Goal: Task Accomplishment & Management: Use online tool/utility

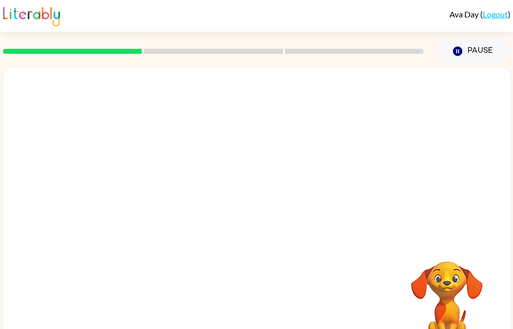
click at [216, 130] on div at bounding box center [256, 154] width 507 height 172
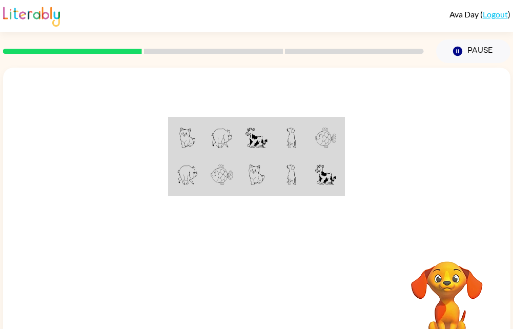
click at [229, 142] on img at bounding box center [222, 138] width 23 height 21
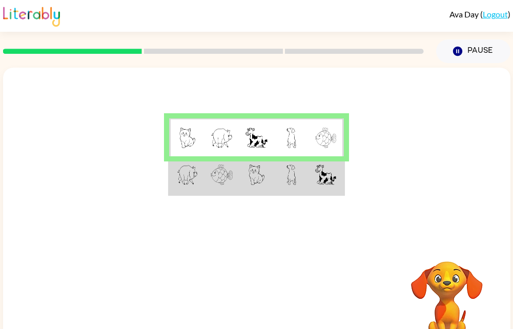
click at [297, 179] on td at bounding box center [291, 175] width 35 height 38
click at [286, 172] on td at bounding box center [291, 175] width 35 height 38
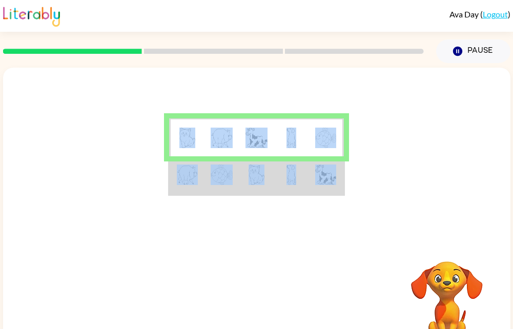
click at [286, 173] on td at bounding box center [291, 175] width 35 height 38
drag, startPoint x: 286, startPoint y: 173, endPoint x: 267, endPoint y: 183, distance: 22.0
click at [267, 183] on td at bounding box center [256, 175] width 35 height 38
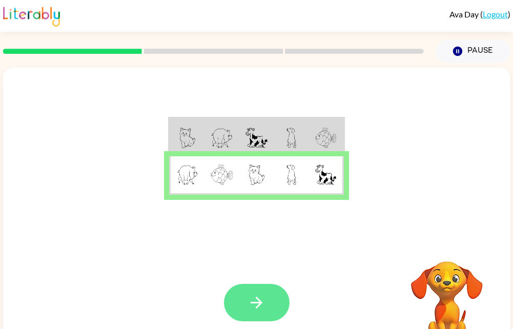
click at [256, 300] on icon "button" at bounding box center [257, 303] width 18 height 18
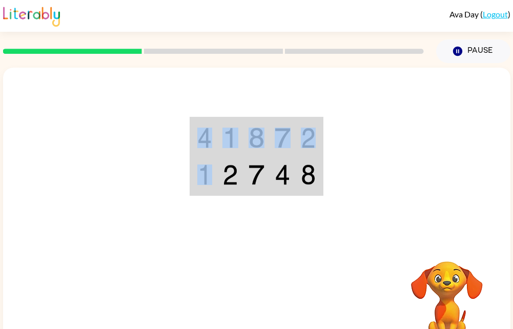
drag, startPoint x: 209, startPoint y: 189, endPoint x: 241, endPoint y: 202, distance: 34.7
click at [241, 202] on div at bounding box center [256, 154] width 507 height 172
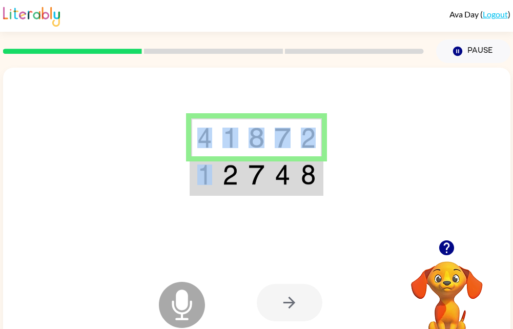
click at [300, 307] on div at bounding box center [290, 302] width 66 height 37
click at [293, 311] on div at bounding box center [290, 302] width 66 height 37
click at [288, 305] on div at bounding box center [290, 302] width 66 height 37
click at [197, 187] on td at bounding box center [204, 175] width 26 height 38
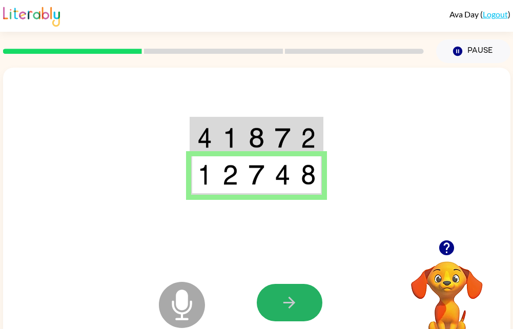
click at [292, 298] on button "button" at bounding box center [290, 302] width 66 height 37
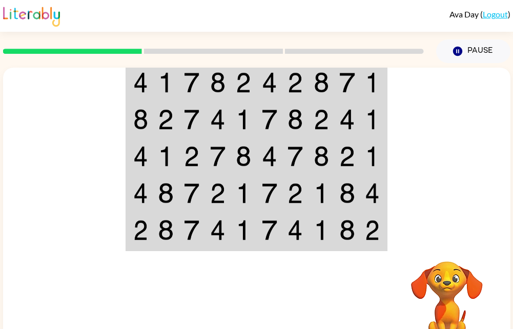
click at [334, 319] on div at bounding box center [332, 302] width 151 height 115
click at [91, 152] on div at bounding box center [256, 154] width 507 height 172
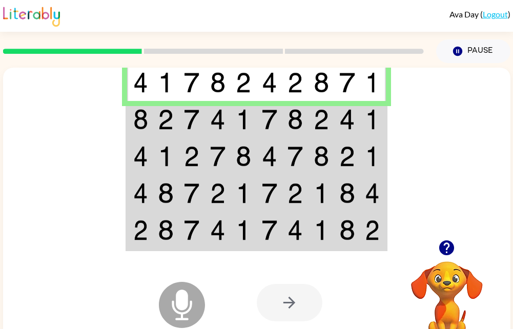
click at [175, 117] on td at bounding box center [166, 119] width 26 height 37
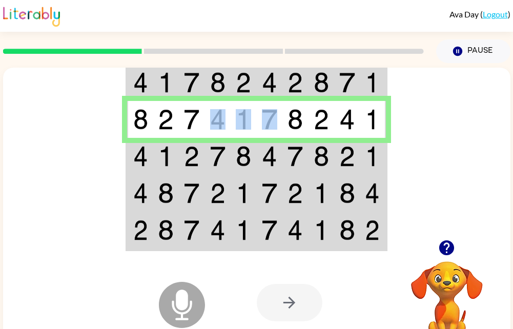
drag, startPoint x: 211, startPoint y: 131, endPoint x: 277, endPoint y: 131, distance: 66.1
click at [277, 131] on tr at bounding box center [256, 119] width 259 height 37
drag, startPoint x: 277, startPoint y: 131, endPoint x: 311, endPoint y: 130, distance: 33.3
click at [311, 130] on tr at bounding box center [256, 119] width 259 height 37
drag, startPoint x: 311, startPoint y: 130, endPoint x: 375, endPoint y: 125, distance: 64.2
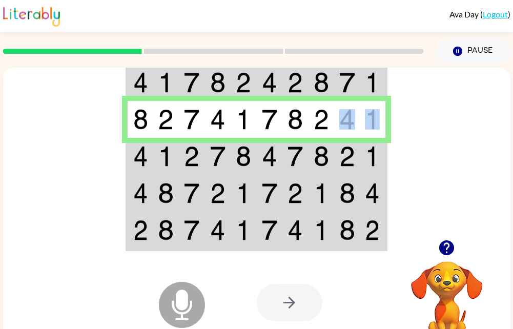
click at [375, 125] on tr at bounding box center [256, 119] width 259 height 37
click at [144, 168] on td at bounding box center [140, 156] width 26 height 37
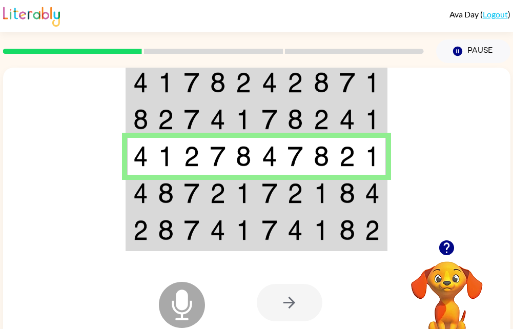
click at [166, 309] on icon at bounding box center [182, 305] width 46 height 46
click at [198, 302] on icon at bounding box center [182, 305] width 46 height 46
click at [133, 189] on img at bounding box center [140, 193] width 15 height 21
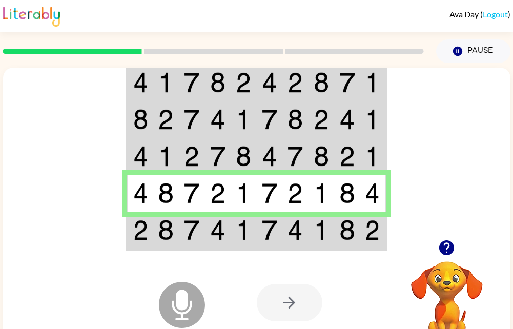
click at [139, 225] on img at bounding box center [140, 230] width 15 height 21
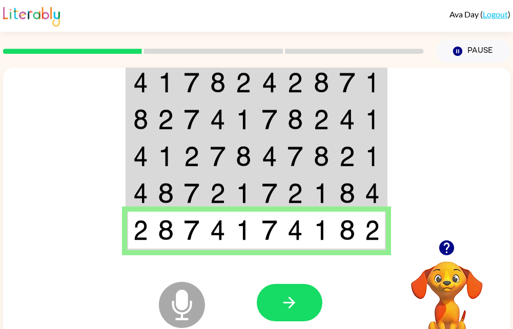
drag, startPoint x: 292, startPoint y: 312, endPoint x: 284, endPoint y: 308, distance: 8.3
click at [284, 308] on icon "button" at bounding box center [289, 303] width 18 height 18
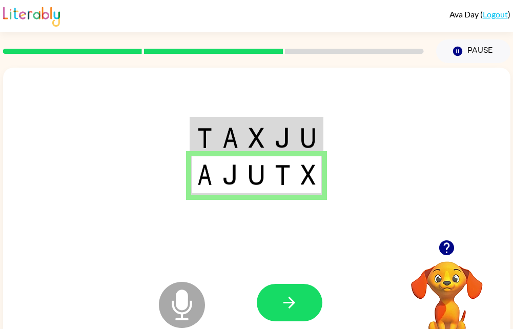
click at [294, 325] on icon "Microphone The Microphone is here when it is your turn to talk" at bounding box center [233, 317] width 154 height 77
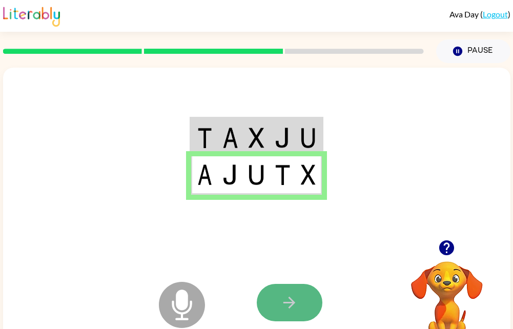
click at [294, 318] on button "button" at bounding box center [290, 302] width 66 height 37
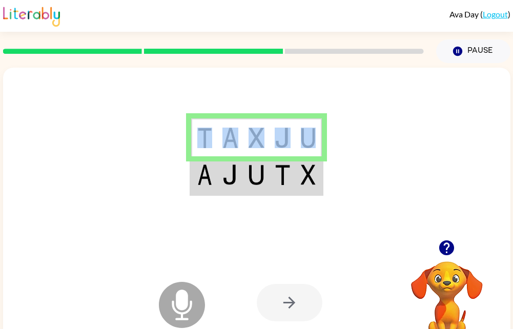
drag, startPoint x: 201, startPoint y: 151, endPoint x: 297, endPoint y: 139, distance: 96.6
click at [297, 139] on tr at bounding box center [256, 137] width 131 height 38
drag, startPoint x: 297, startPoint y: 139, endPoint x: 282, endPoint y: 164, distance: 28.9
click at [282, 165] on img at bounding box center [283, 175] width 16 height 21
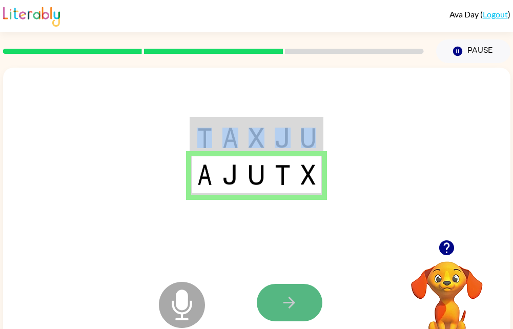
click at [295, 299] on icon "button" at bounding box center [289, 303] width 18 height 18
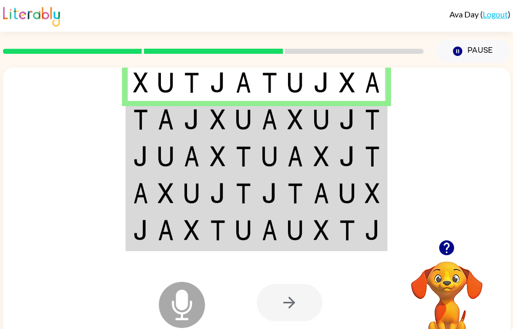
click at [140, 120] on img at bounding box center [140, 119] width 15 height 21
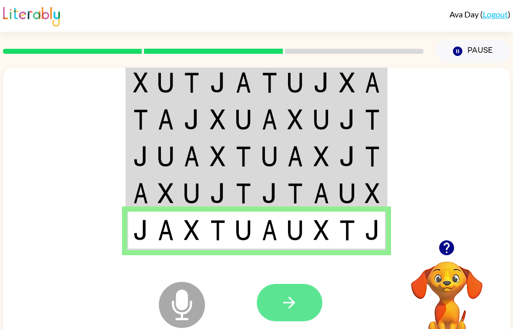
click at [292, 301] on icon "button" at bounding box center [289, 303] width 12 height 12
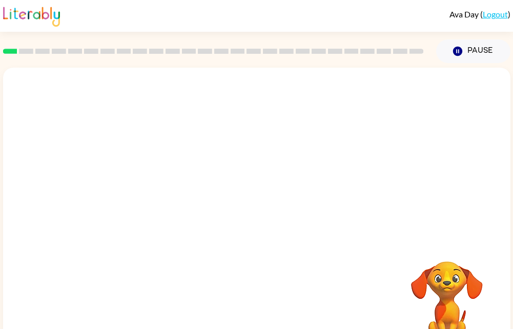
drag, startPoint x: 414, startPoint y: 49, endPoint x: 365, endPoint y: 221, distance: 179.0
click at [365, 223] on div "Ava Day ( Logout ) Pause Pause Your browser must support playing .mp4 files to …" at bounding box center [256, 180] width 513 height 360
drag, startPoint x: 412, startPoint y: 164, endPoint x: 285, endPoint y: 150, distance: 127.4
click at [269, 213] on div at bounding box center [256, 154] width 507 height 172
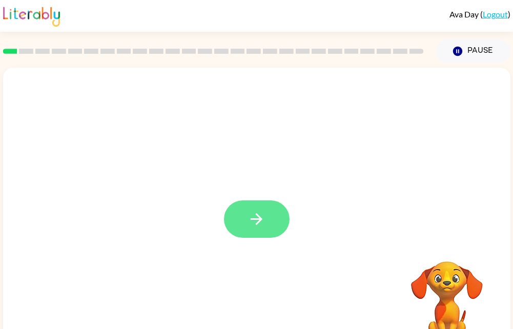
click at [255, 222] on icon "button" at bounding box center [257, 219] width 18 height 18
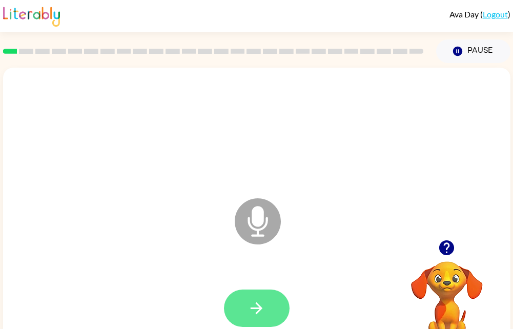
click at [263, 309] on icon "button" at bounding box center [257, 308] width 18 height 18
click at [254, 309] on icon "button" at bounding box center [257, 308] width 18 height 18
click at [246, 301] on button "button" at bounding box center [257, 308] width 66 height 37
click at [246, 306] on button "button" at bounding box center [257, 308] width 66 height 37
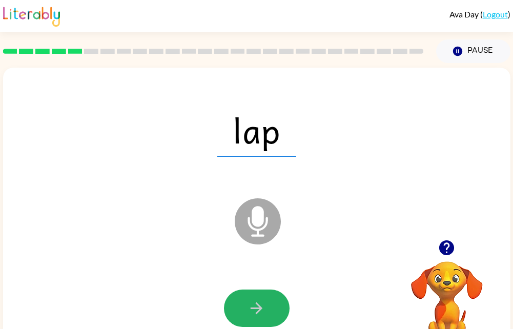
click at [246, 306] on button "button" at bounding box center [257, 308] width 66 height 37
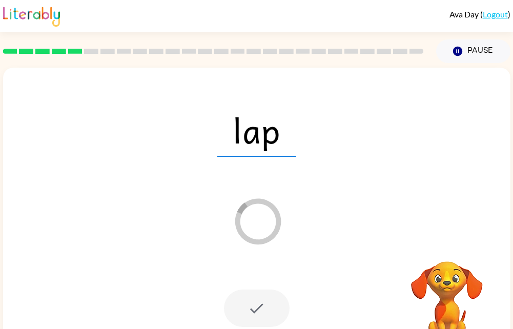
drag, startPoint x: 246, startPoint y: 306, endPoint x: 186, endPoint y: 300, distance: 60.8
click at [186, 300] on div at bounding box center [256, 309] width 487 height 84
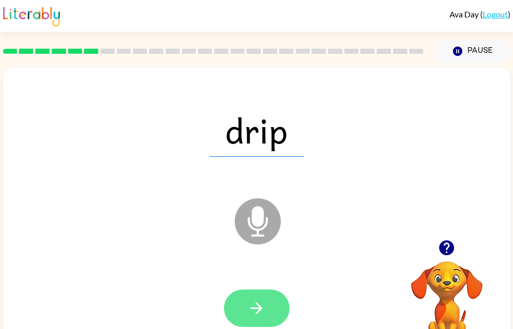
click at [262, 316] on icon "button" at bounding box center [257, 308] width 18 height 18
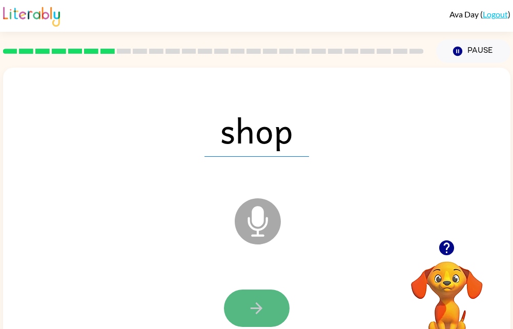
click at [248, 301] on icon "button" at bounding box center [257, 308] width 18 height 18
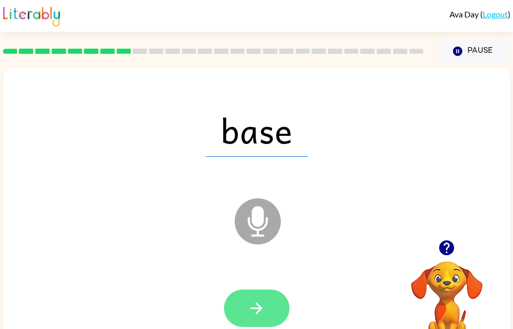
click at [269, 295] on button "button" at bounding box center [257, 308] width 66 height 37
click at [258, 307] on icon "button" at bounding box center [257, 308] width 18 height 18
click at [263, 303] on icon "button" at bounding box center [257, 308] width 18 height 18
click at [274, 305] on button "button" at bounding box center [257, 308] width 66 height 37
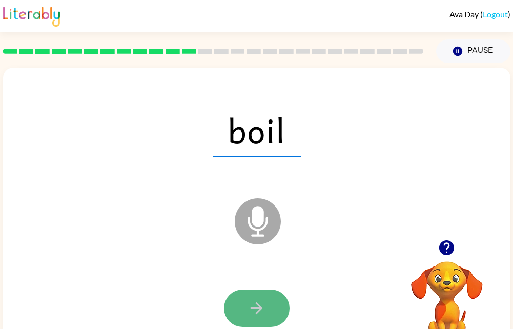
click at [251, 303] on icon "button" at bounding box center [257, 308] width 18 height 18
click at [250, 304] on icon "button" at bounding box center [257, 308] width 18 height 18
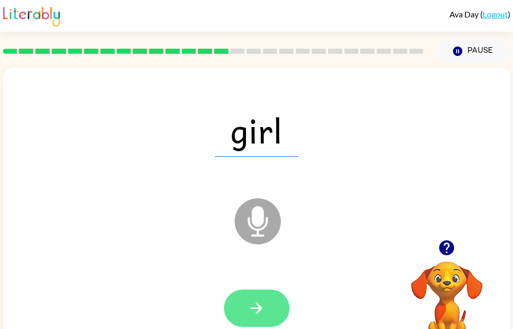
click at [263, 304] on icon "button" at bounding box center [257, 308] width 18 height 18
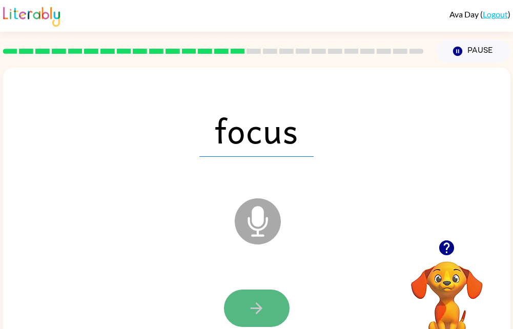
click at [273, 304] on button "button" at bounding box center [257, 308] width 66 height 37
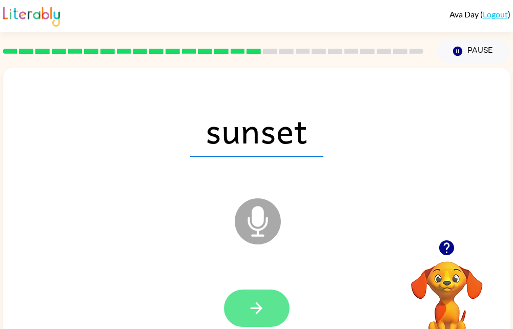
click at [266, 305] on button "button" at bounding box center [257, 308] width 66 height 37
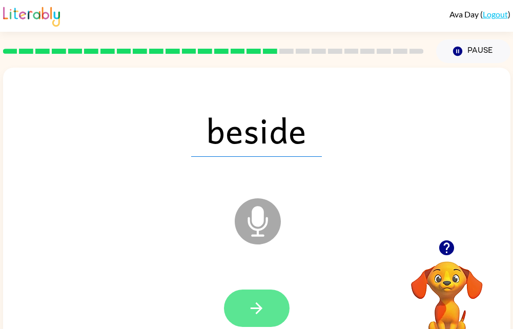
click at [245, 310] on button "button" at bounding box center [257, 308] width 66 height 37
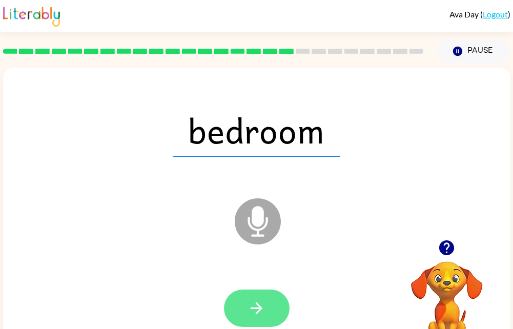
click at [245, 310] on button "button" at bounding box center [257, 308] width 66 height 37
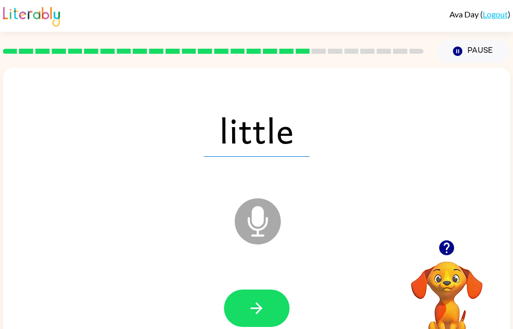
click at [258, 328] on div at bounding box center [256, 309] width 487 height 84
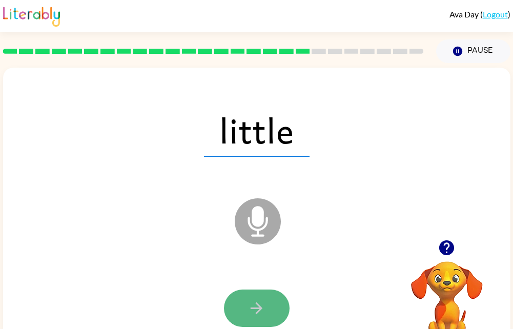
click at [258, 317] on icon "button" at bounding box center [257, 308] width 18 height 18
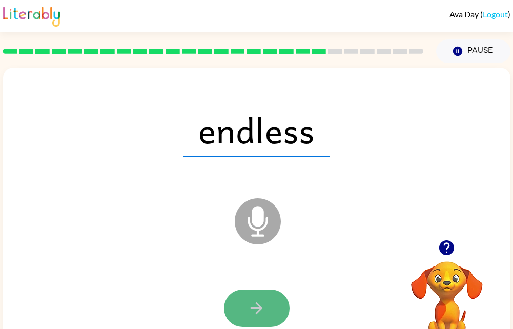
click at [271, 303] on button "button" at bounding box center [257, 308] width 66 height 37
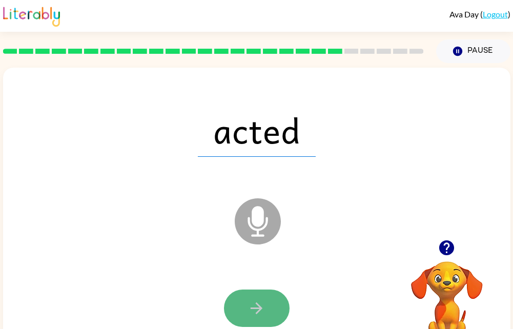
drag, startPoint x: 271, startPoint y: 303, endPoint x: 248, endPoint y: 308, distance: 23.5
click at [248, 308] on icon "button" at bounding box center [257, 308] width 18 height 18
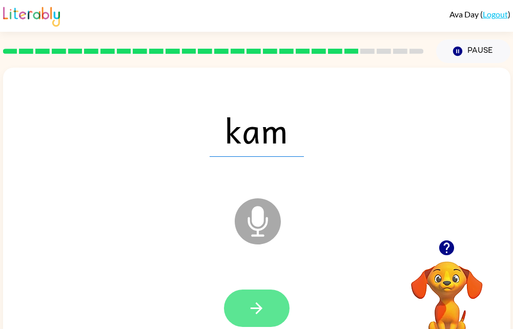
click at [248, 308] on icon "button" at bounding box center [257, 308] width 18 height 18
click at [261, 303] on icon "button" at bounding box center [257, 308] width 18 height 18
click at [263, 307] on icon "button" at bounding box center [257, 308] width 18 height 18
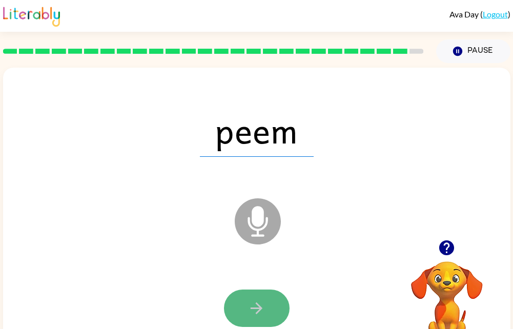
click at [252, 313] on icon "button" at bounding box center [257, 308] width 18 height 18
